Goal: Information Seeking & Learning: Learn about a topic

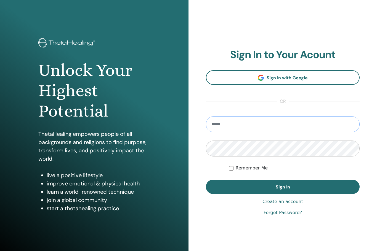
type input "**********"
click at [283, 187] on button "Sign In" at bounding box center [283, 187] width 154 height 14
click at [307, 187] on button "Sign In" at bounding box center [283, 187] width 154 height 14
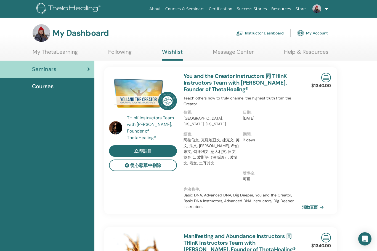
click at [73, 49] on link "My ThetaLearning" at bounding box center [55, 54] width 45 height 11
click at [63, 52] on link "My ThetaLearning" at bounding box center [55, 54] width 45 height 11
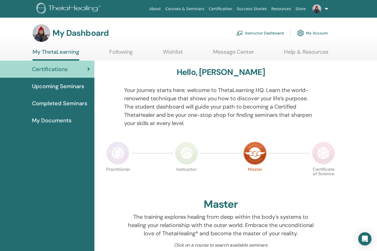
click at [77, 108] on link "Completed Seminars" at bounding box center [47, 103] width 94 height 17
click at [73, 104] on span "Completed Seminars" at bounding box center [59, 103] width 55 height 8
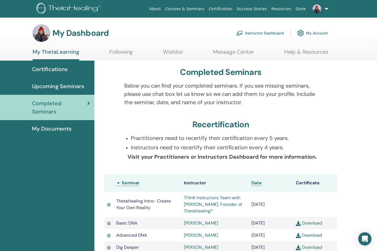
click at [72, 89] on span "Upcoming Seminars" at bounding box center [58, 86] width 52 height 8
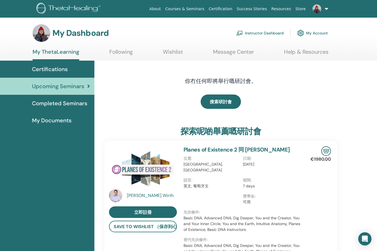
click at [127, 54] on link "Following" at bounding box center [120, 54] width 23 height 11
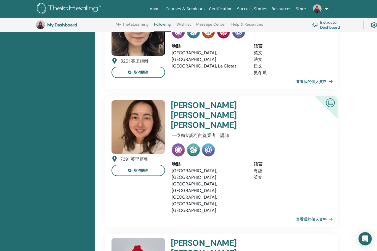
scroll to position [591, 0]
